Goal: Task Accomplishment & Management: Manage account settings

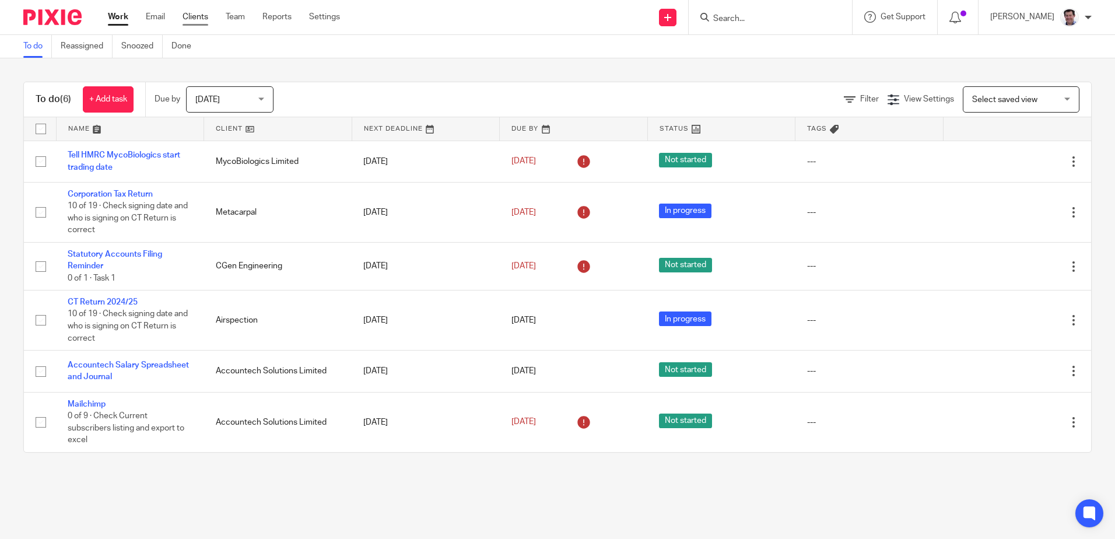
click at [191, 22] on link "Clients" at bounding box center [196, 17] width 26 height 12
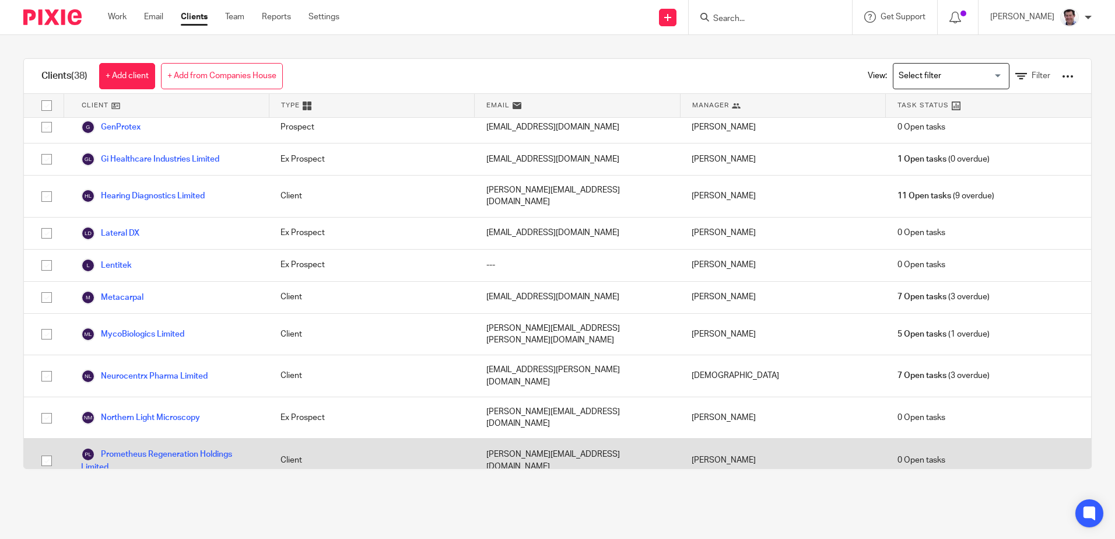
scroll to position [758, 0]
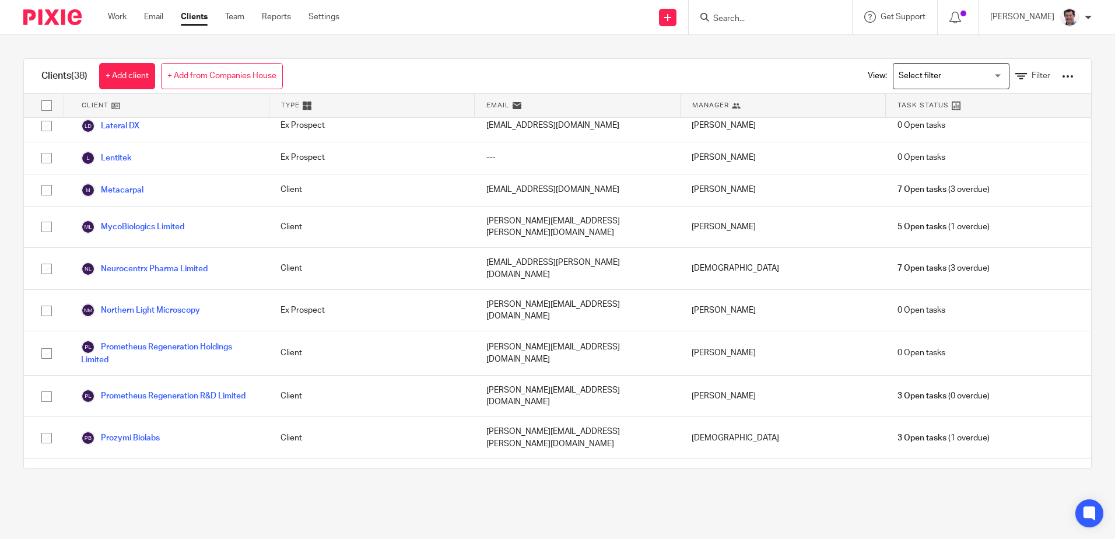
click at [109, 515] on link "ReOptimize Systems" at bounding box center [129, 522] width 97 height 14
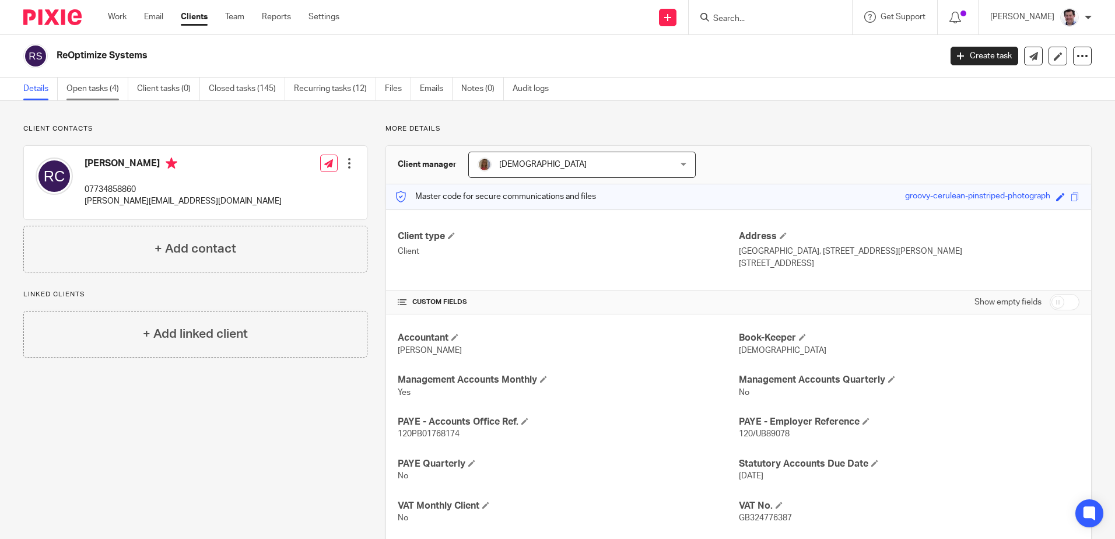
click at [85, 87] on link "Open tasks (4)" at bounding box center [98, 89] width 62 height 23
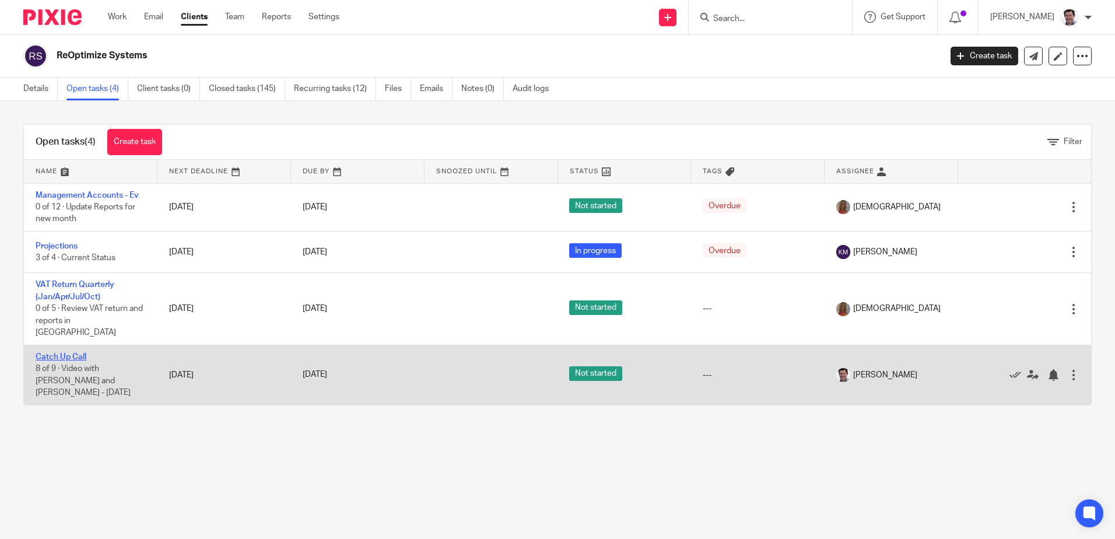
click at [74, 353] on link "Catch Up Call" at bounding box center [61, 357] width 51 height 8
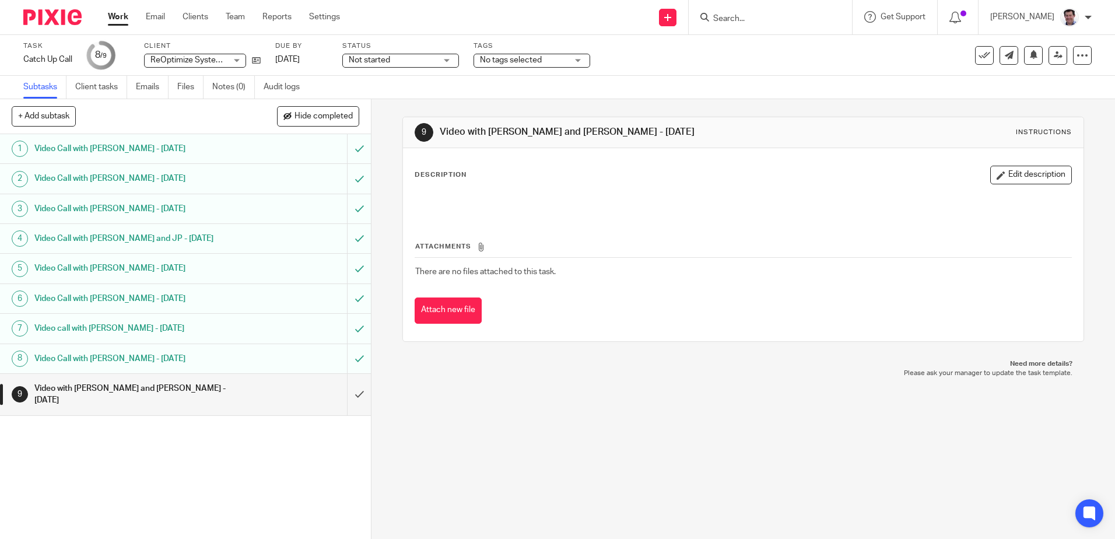
click at [1009, 176] on button "Edit description" at bounding box center [1032, 175] width 82 height 19
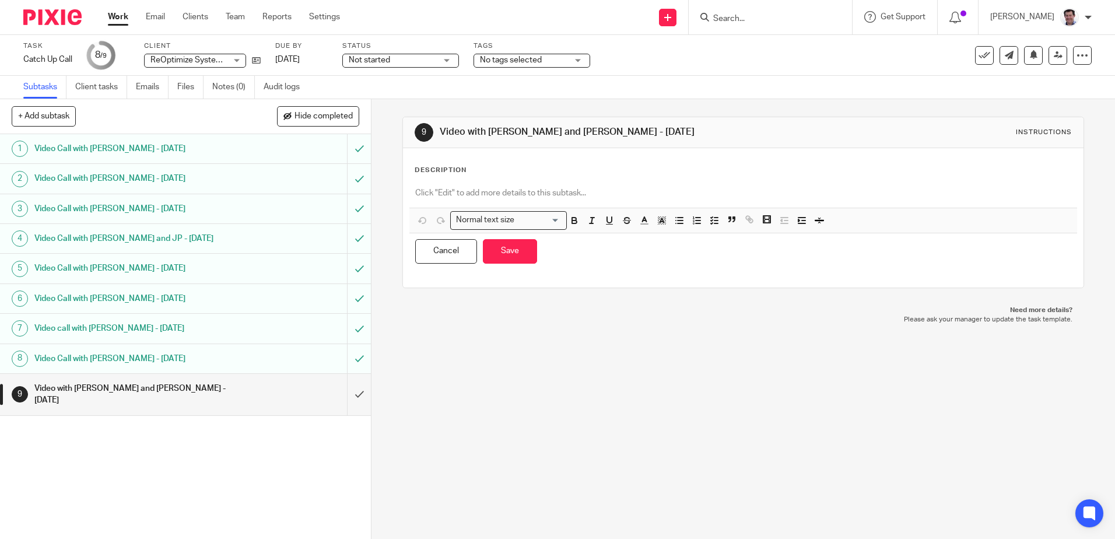
click at [415, 194] on p at bounding box center [743, 193] width 656 height 12
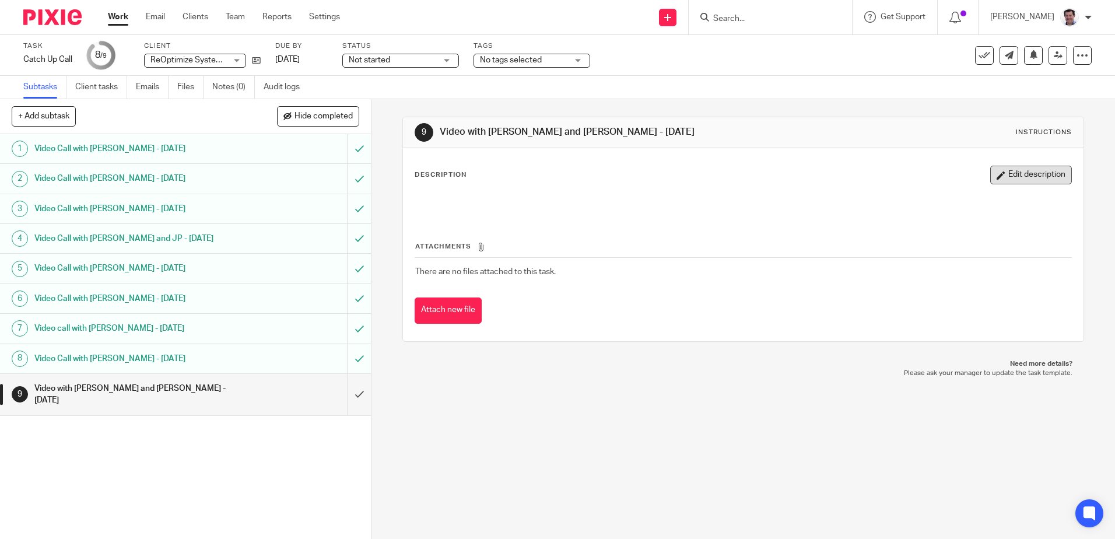
click at [1021, 170] on button "Edit description" at bounding box center [1032, 175] width 82 height 19
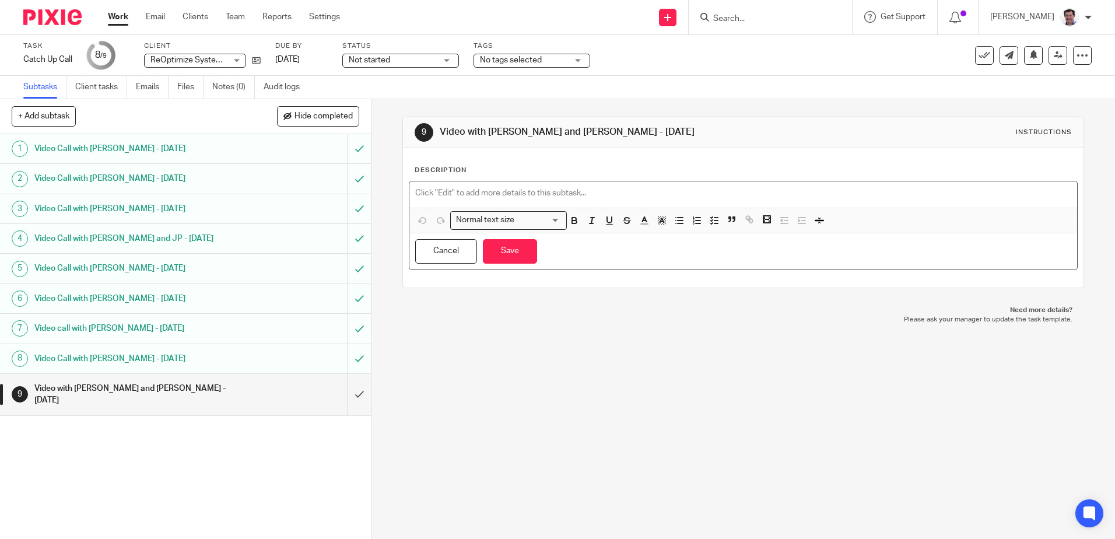
click at [420, 197] on p at bounding box center [743, 193] width 656 height 12
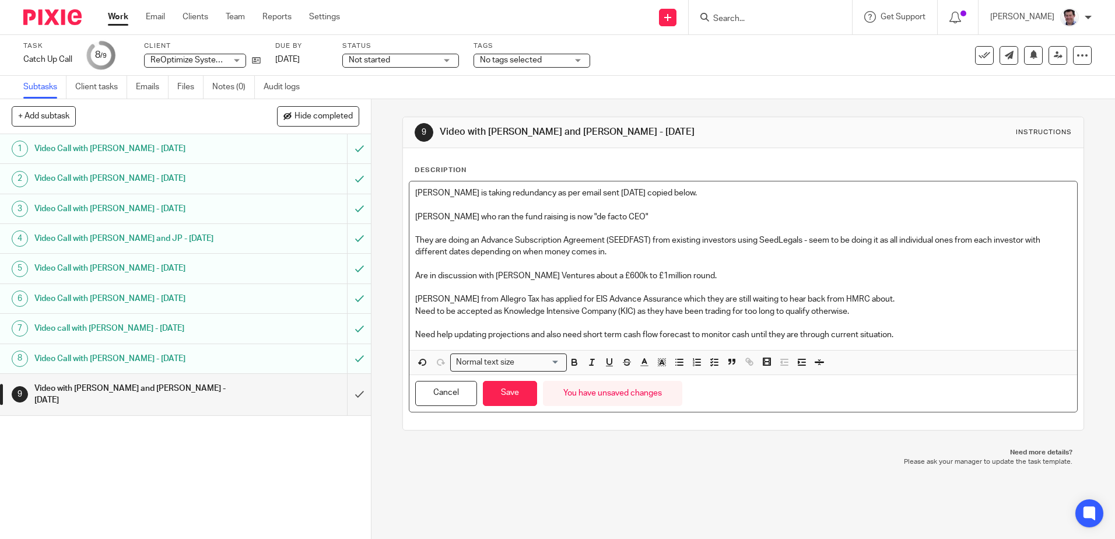
click at [415, 338] on p "Need help updating projections and also need short term cash flow forecast to m…" at bounding box center [743, 335] width 656 height 12
click at [508, 402] on button "Save" at bounding box center [510, 393] width 54 height 25
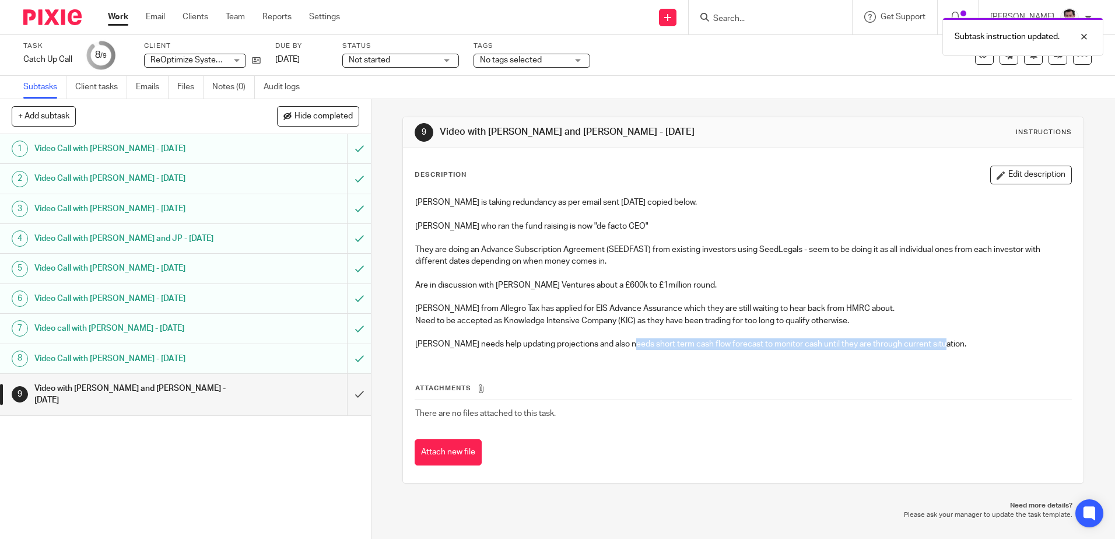
drag, startPoint x: 934, startPoint y: 347, endPoint x: 622, endPoint y: 340, distance: 311.6
click at [622, 340] on p "Charlie needs help updating projections and also needs short term cash flow for…" at bounding box center [743, 344] width 656 height 12
click at [931, 346] on p "Charlie needs help updating projections and also needs short term cash flow for…" at bounding box center [743, 344] width 656 height 12
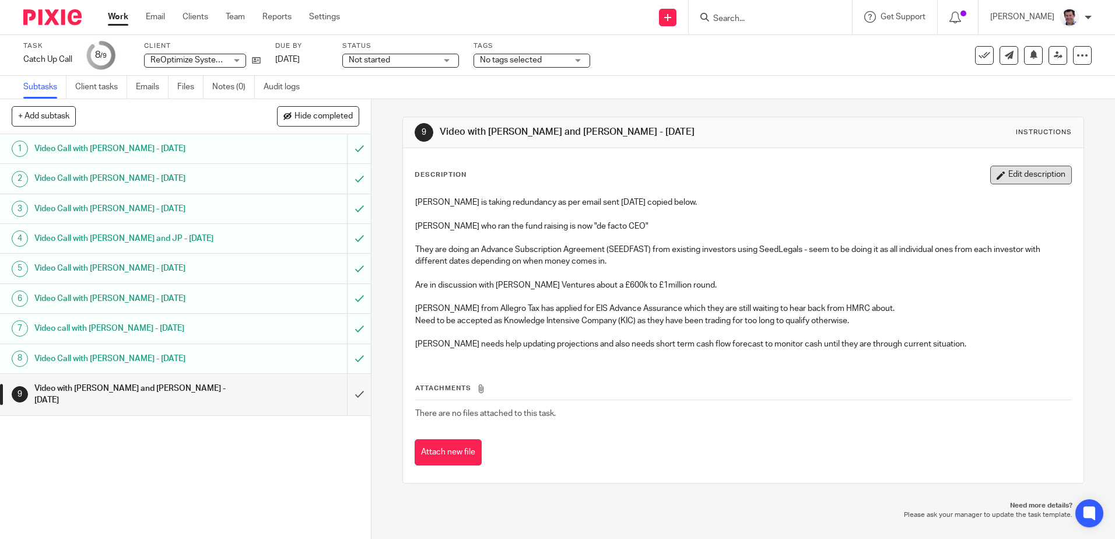
drag, startPoint x: 1014, startPoint y: 172, endPoint x: 1012, endPoint y: 213, distance: 41.5
click at [1013, 172] on button "Edit description" at bounding box center [1032, 175] width 82 height 19
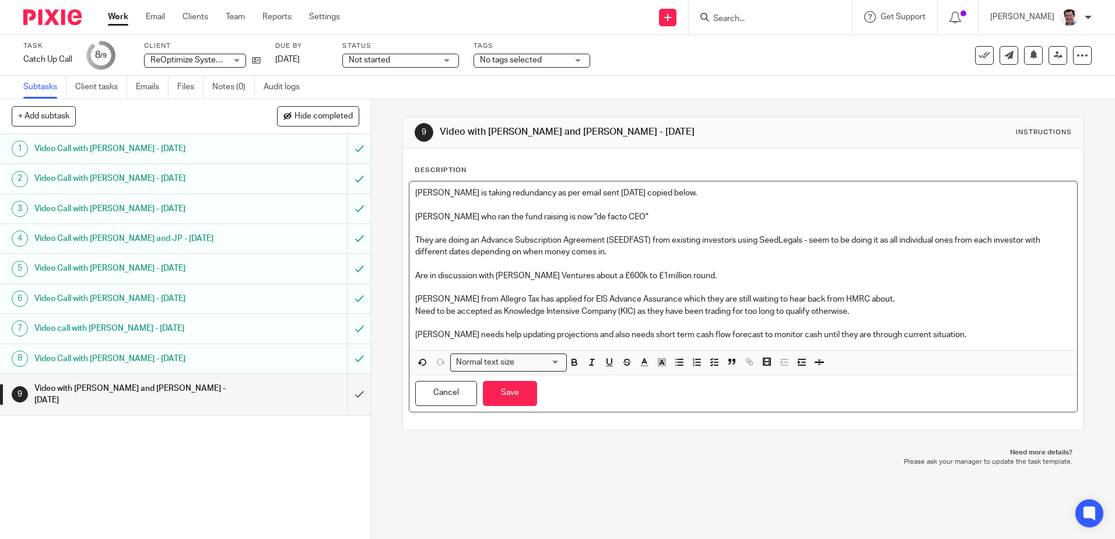
click at [965, 336] on p "Charlie needs help updating projections and also needs short term cash flow for…" at bounding box center [743, 335] width 656 height 12
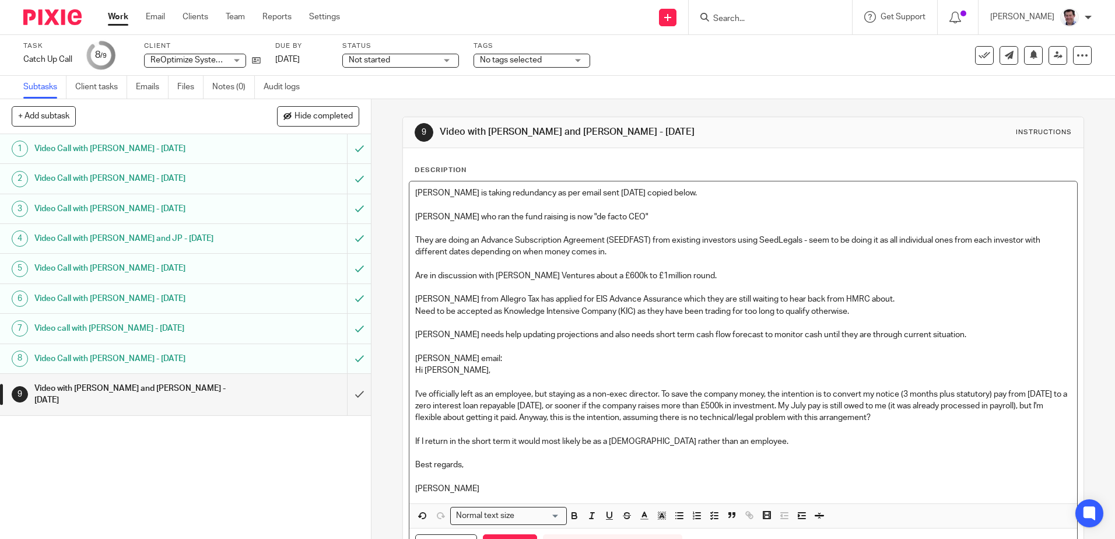
click at [415, 369] on p "Hi Stephen," at bounding box center [743, 371] width 656 height 12
click at [459, 218] on p "Charlie Blair who ran the fund raising is now "de facto CEO"" at bounding box center [743, 217] width 656 height 12
click at [692, 216] on p "Charlie Blair , the consultant who ran the fund raising is now "de facto CEO"" at bounding box center [743, 217] width 656 height 12
click at [882, 299] on p "Sarah Gardner from Allegro Tax has applied for EIS Advance Assurance which they…" at bounding box center [743, 299] width 656 height 12
click at [853, 311] on p "Need to be accepted as Knowledge Intensive Company (KIC) as they have been trad…" at bounding box center [743, 312] width 656 height 12
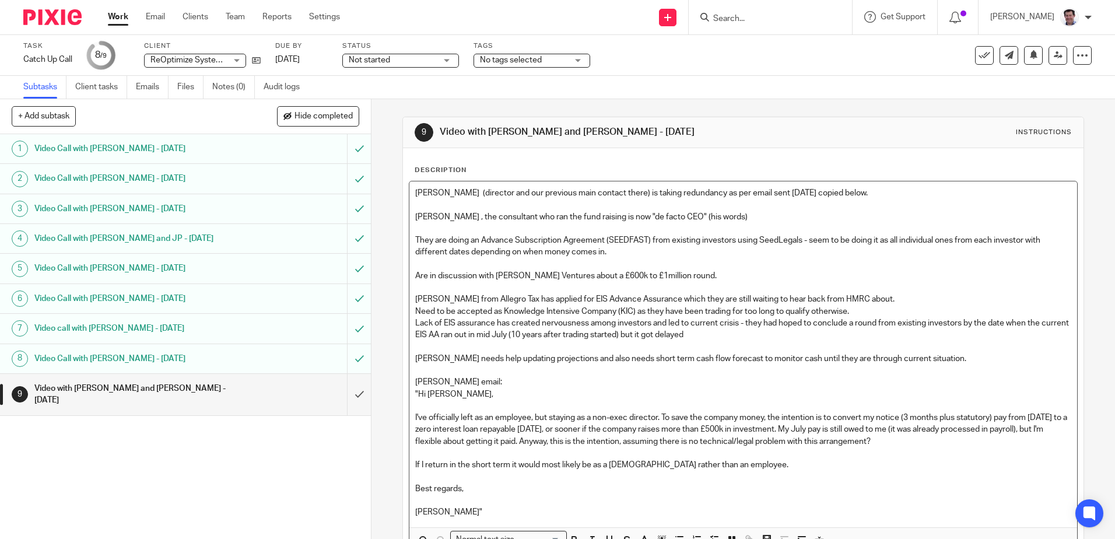
drag, startPoint x: 517, startPoint y: 335, endPoint x: 541, endPoint y: 334, distance: 24.6
click at [518, 335] on p "Lack of EIS assurance has created nervousness among investors and led to curren…" at bounding box center [743, 329] width 656 height 24
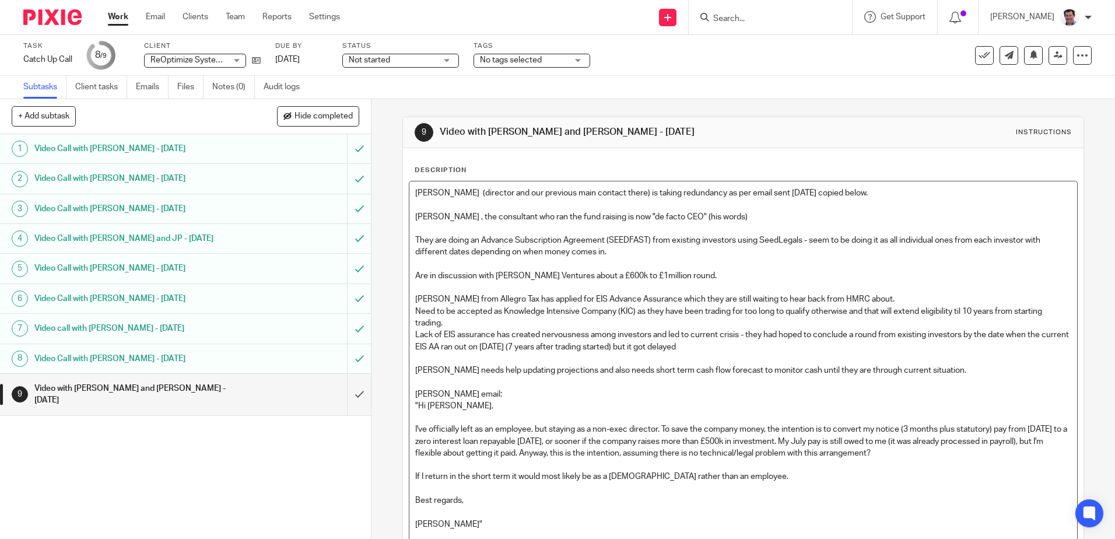
drag, startPoint x: 706, startPoint y: 347, endPoint x: 716, endPoint y: 344, distance: 10.5
click at [708, 347] on p "Lack of EIS assurance has created nervousness among investors and led to curren…" at bounding box center [743, 341] width 656 height 24
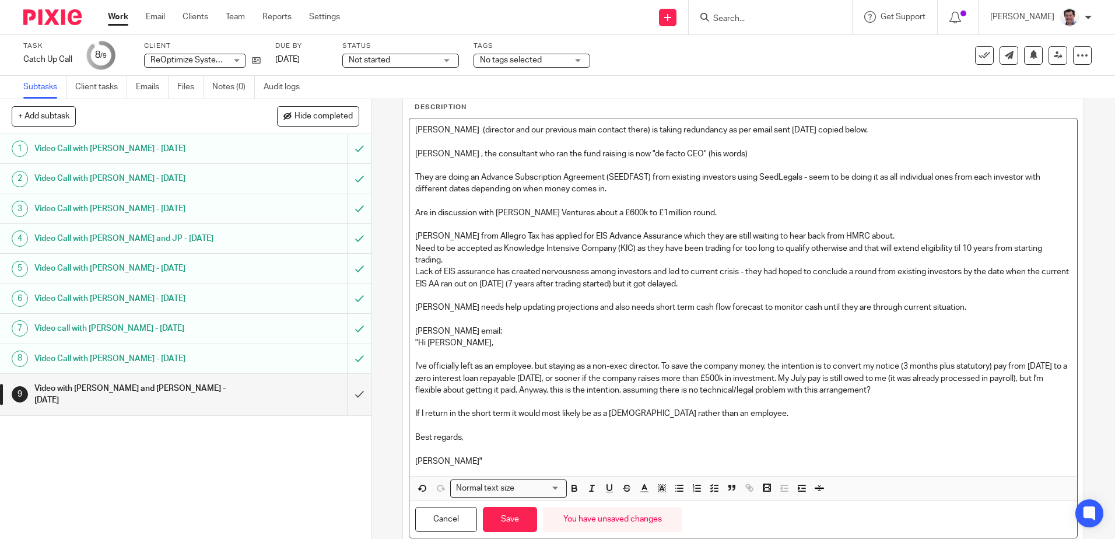
scroll to position [117, 0]
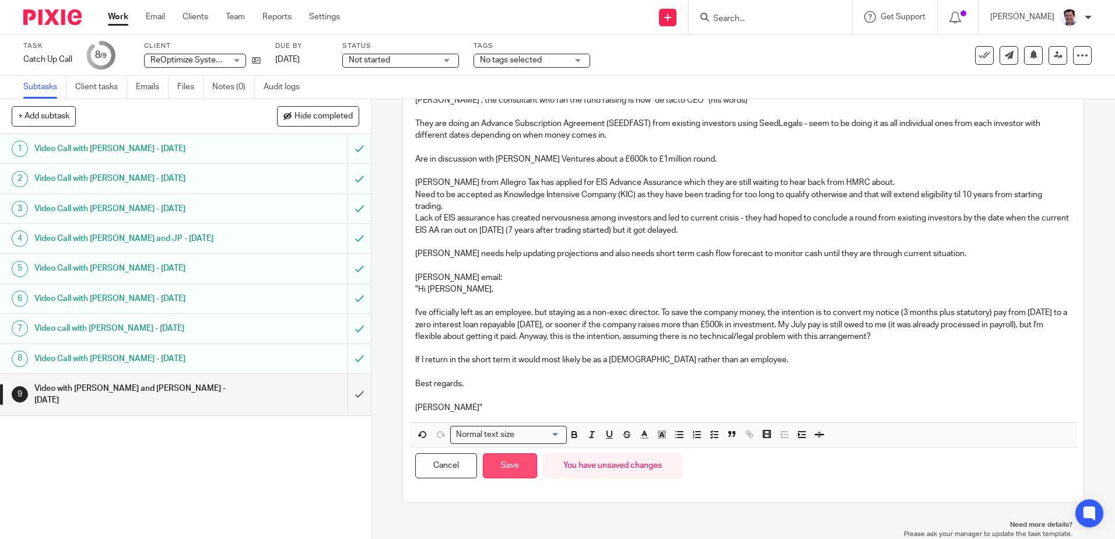
click at [506, 470] on button "Save" at bounding box center [510, 465] width 54 height 25
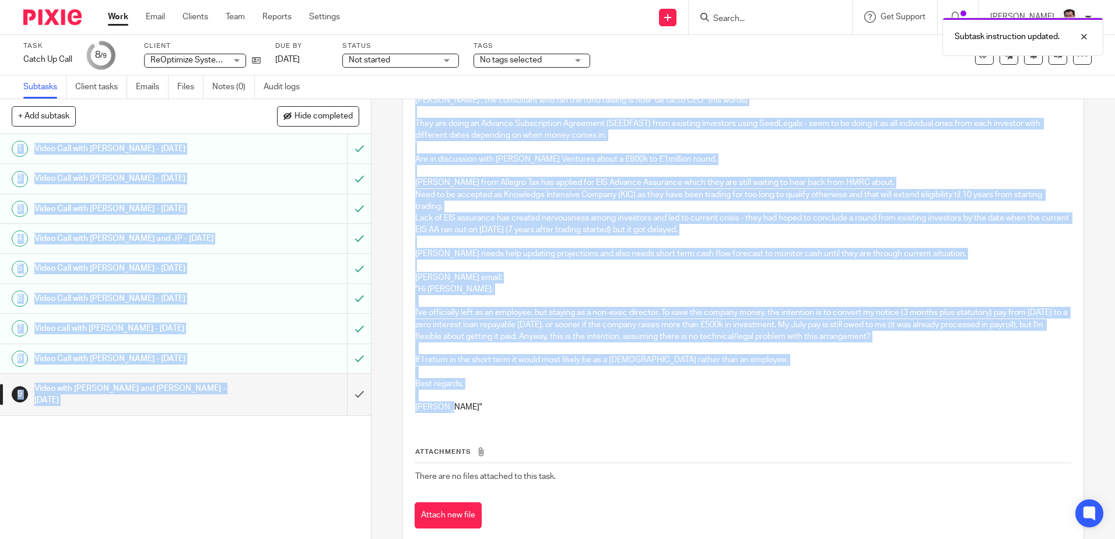
scroll to position [0, 0]
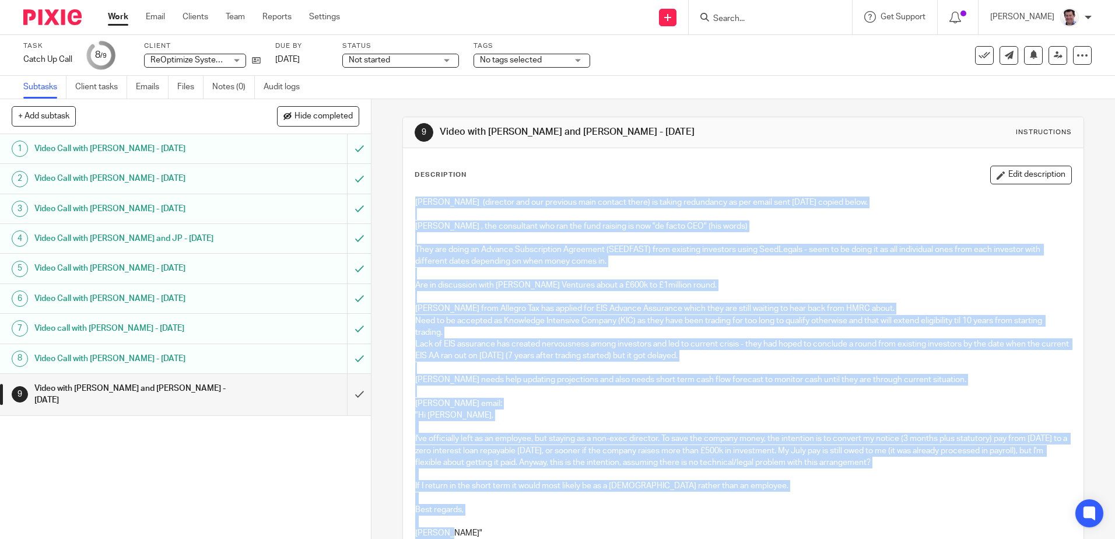
drag, startPoint x: 448, startPoint y: 408, endPoint x: 412, endPoint y: 200, distance: 211.3
click at [412, 200] on div "Richard (director and our previous main contact there) is taking redundancy as …" at bounding box center [743, 370] width 667 height 358
copy div "Richard (director and our previous main contact there) is taking redundancy as …"
click at [194, 17] on link "Clients" at bounding box center [196, 17] width 26 height 12
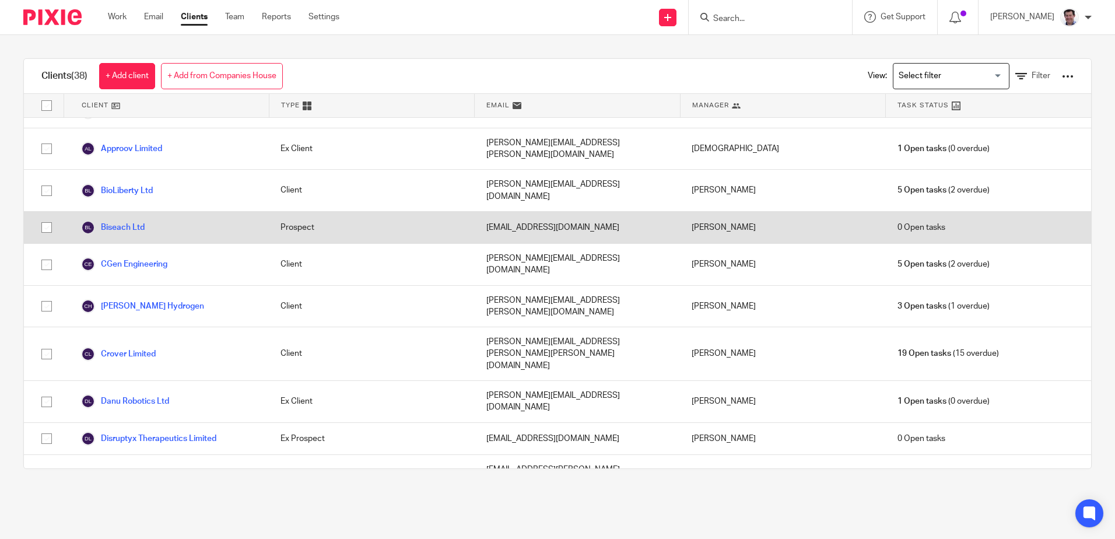
scroll to position [117, 0]
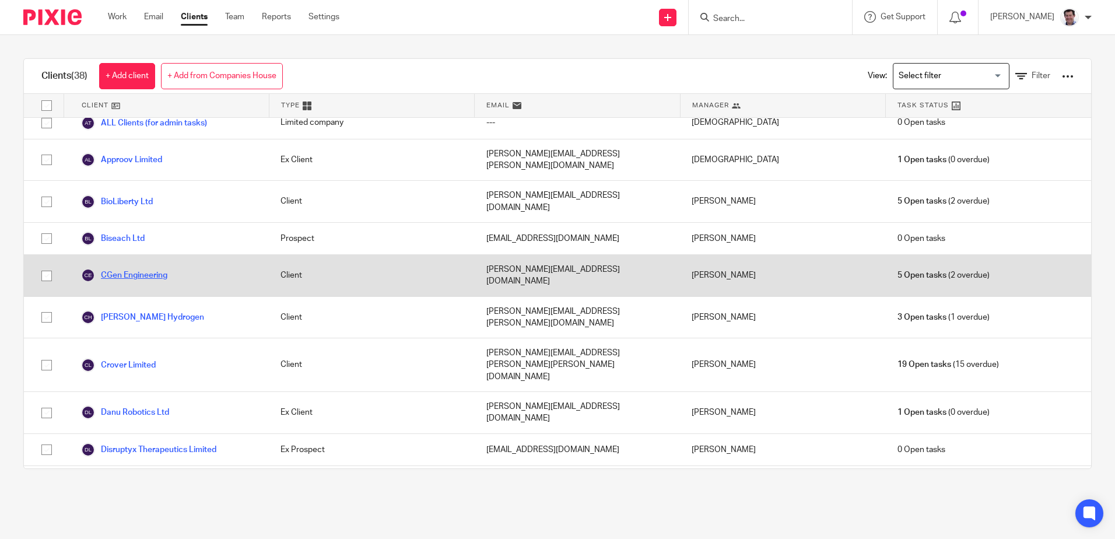
click at [125, 268] on link "CGen Engineering" at bounding box center [124, 275] width 86 height 14
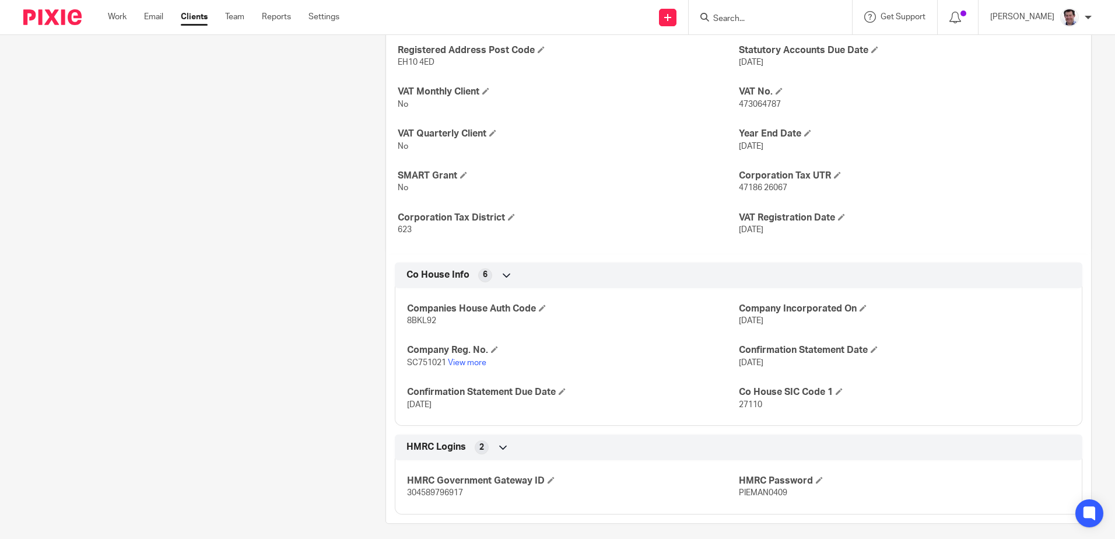
scroll to position [464, 0]
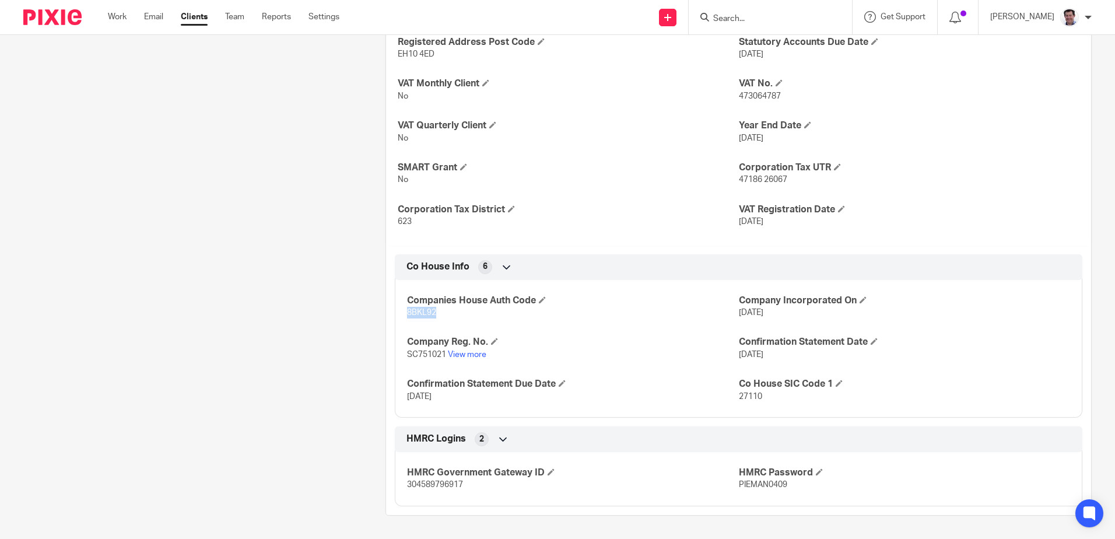
drag, startPoint x: 442, startPoint y: 313, endPoint x: 400, endPoint y: 317, distance: 42.3
click at [400, 317] on div "Companies House Auth Code 8BKL92 Company Incorporated On [DATE] Company Reg. No…" at bounding box center [739, 344] width 688 height 146
drag, startPoint x: 400, startPoint y: 317, endPoint x: 414, endPoint y: 310, distance: 15.7
copy span "8BKL92"
